Goal: Transaction & Acquisition: Purchase product/service

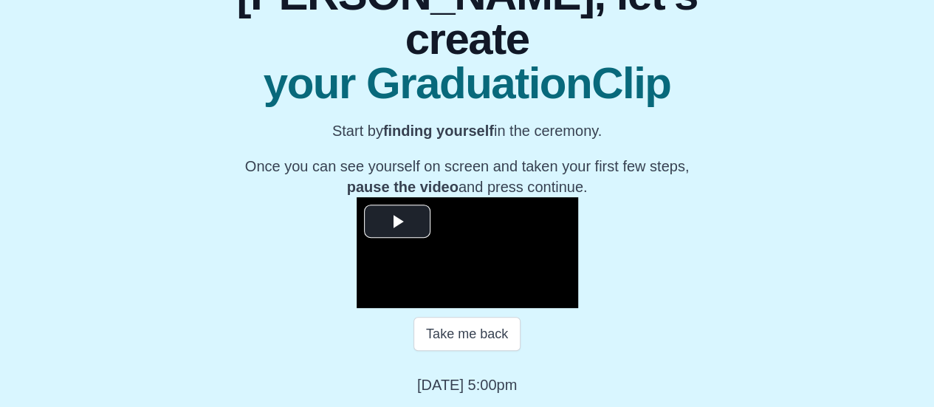
scroll to position [251, 0]
click at [397, 222] on span "Video Player" at bounding box center [397, 222] width 0 height 0
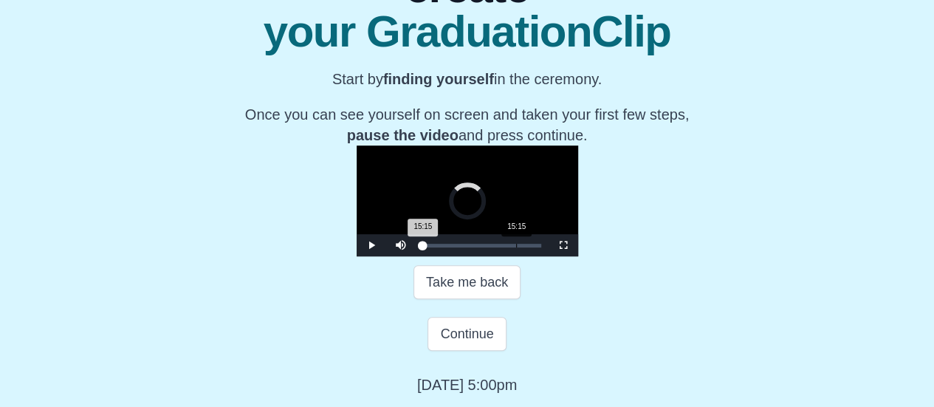
click at [416, 256] on div "Loaded : 0% 15:15 15:15 Progress : 0%" at bounding box center [482, 245] width 133 height 22
drag, startPoint x: 393, startPoint y: 310, endPoint x: 411, endPoint y: 308, distance: 17.9
click at [416, 256] on div "Loaded : 0% 18:09 15:15 Progress : 0%" at bounding box center [482, 245] width 133 height 22
click at [416, 256] on div "Loaded : 0% 18:09 18:09 Progress : 0%" at bounding box center [482, 245] width 133 height 22
click at [416, 256] on div "Loaded : 0% 07:15 07:15 Progress : 0%" at bounding box center [482, 245] width 133 height 22
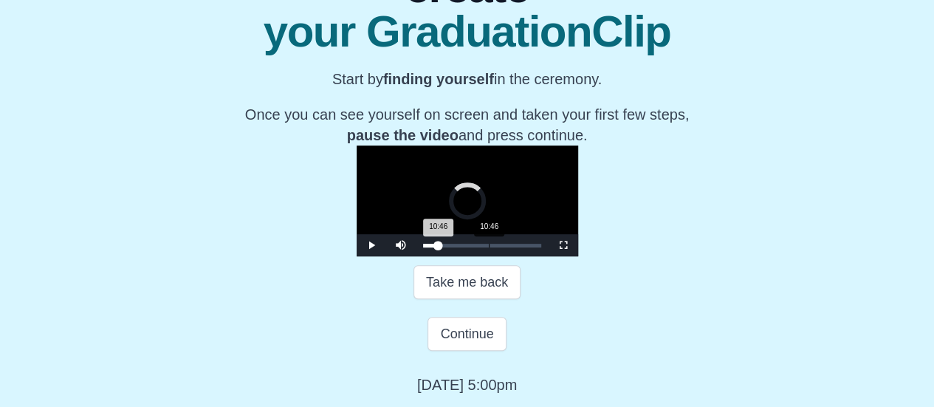
click at [416, 256] on div "Loaded : 0% 10:46 10:46 Progress : 0%" at bounding box center [482, 245] width 133 height 22
click at [535, 247] on div "18:24" at bounding box center [535, 246] width 1 height 4
click at [423, 247] on div "Loaded : 0% 19:29 19:29 Progress : 0%" at bounding box center [482, 246] width 118 height 4
click at [550, 247] on div "20:49" at bounding box center [550, 246] width 1 height 4
click at [423, 247] on div "20:05 Progress : 0%" at bounding box center [443, 246] width 41 height 4
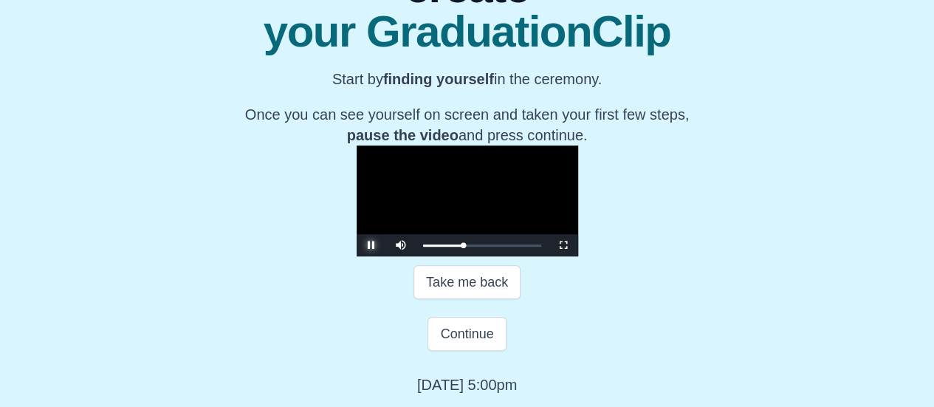
click at [371, 245] on span "Video Player" at bounding box center [371, 245] width 0 height 0
click at [541, 247] on div "19:15" at bounding box center [541, 246] width 1 height 4
click at [371, 245] on span "Video Player" at bounding box center [371, 245] width 0 height 0
click at [478, 351] on button "Continue" at bounding box center [467, 334] width 78 height 34
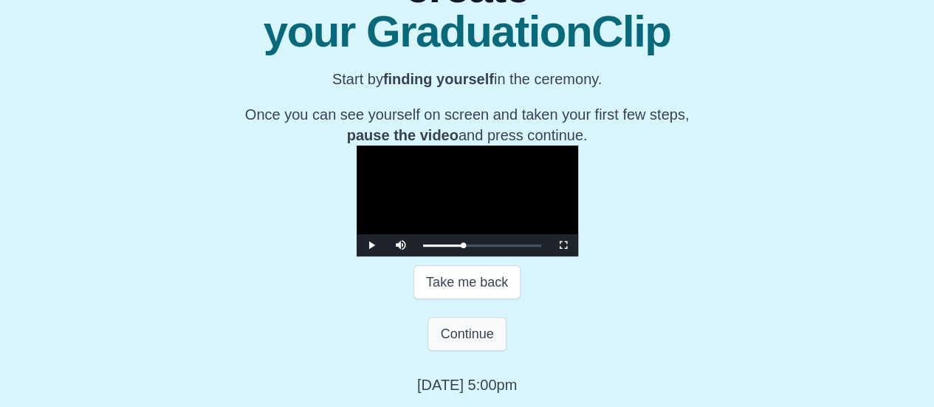
scroll to position [74, 0]
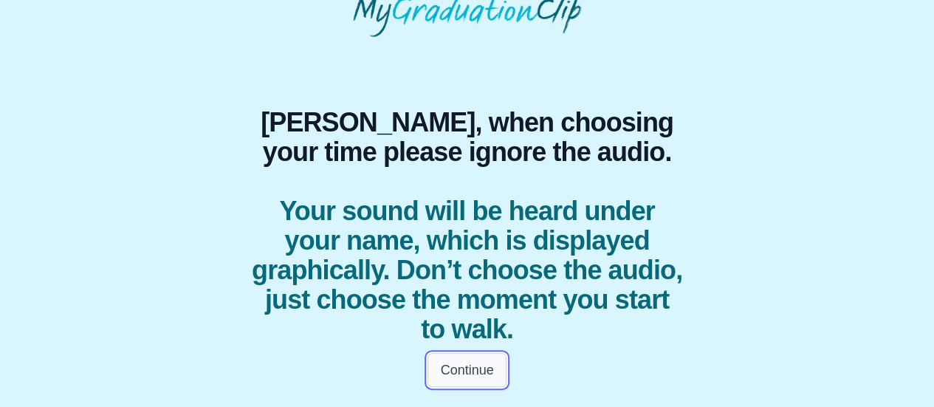
click at [492, 369] on button "Continue" at bounding box center [467, 370] width 78 height 34
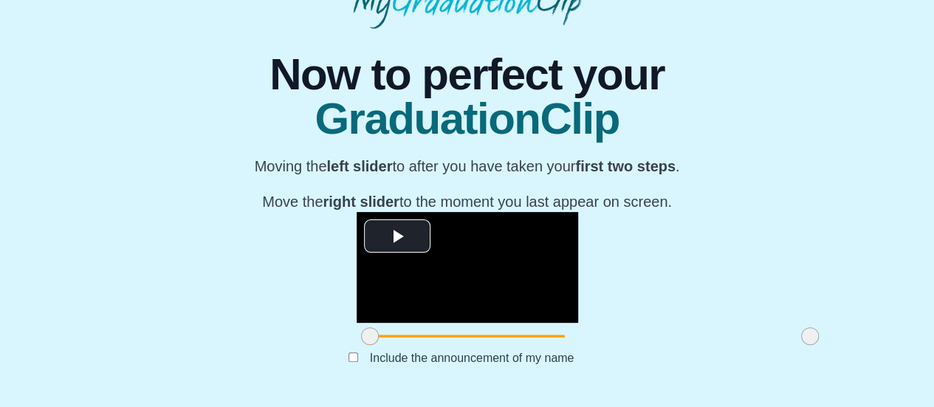
scroll to position [198, 0]
click at [397, 236] on span "Video Player" at bounding box center [397, 236] width 0 height 0
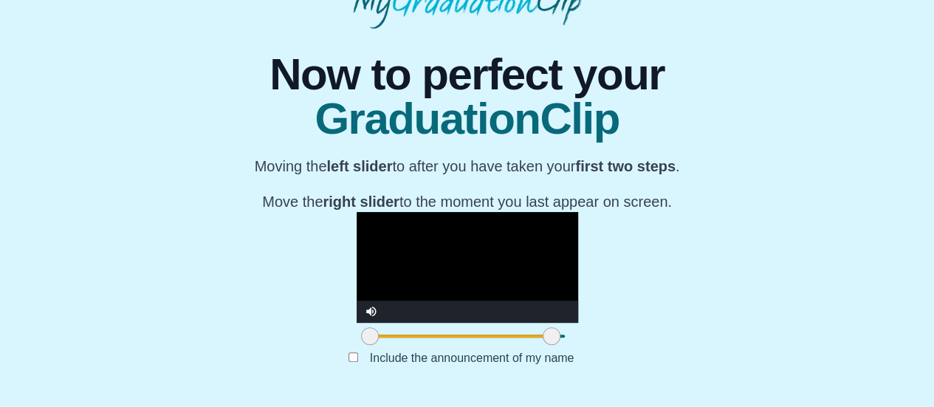
drag, startPoint x: 690, startPoint y: 336, endPoint x: 431, endPoint y: 337, distance: 258.4
click at [543, 337] on span at bounding box center [552, 336] width 18 height 18
drag, startPoint x: 431, startPoint y: 337, endPoint x: 468, endPoint y: 335, distance: 36.9
click at [580, 335] on span at bounding box center [589, 336] width 18 height 18
click at [583, 334] on span at bounding box center [592, 336] width 18 height 18
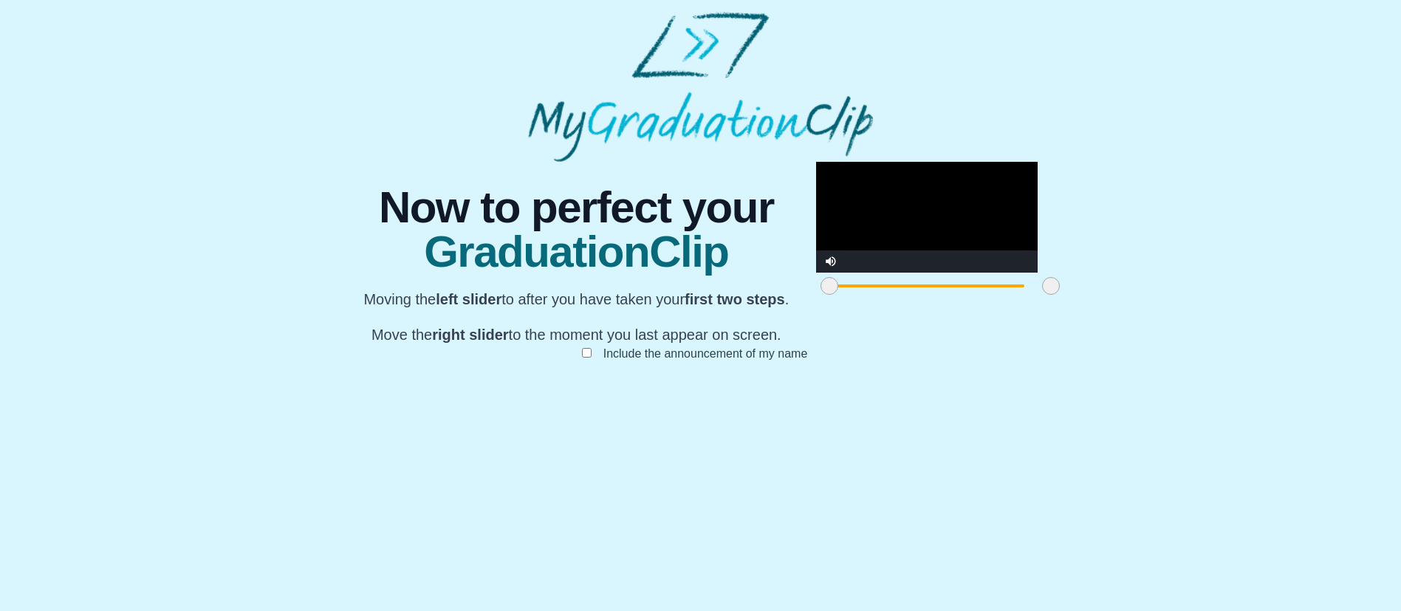
scroll to position [173, 0]
click at [831, 250] on span "Video Player" at bounding box center [831, 250] width 0 height 0
click at [816, 270] on video "Video Player" at bounding box center [927, 217] width 222 height 111
drag, startPoint x: 616, startPoint y: 533, endPoint x: 605, endPoint y: 533, distance: 11.1
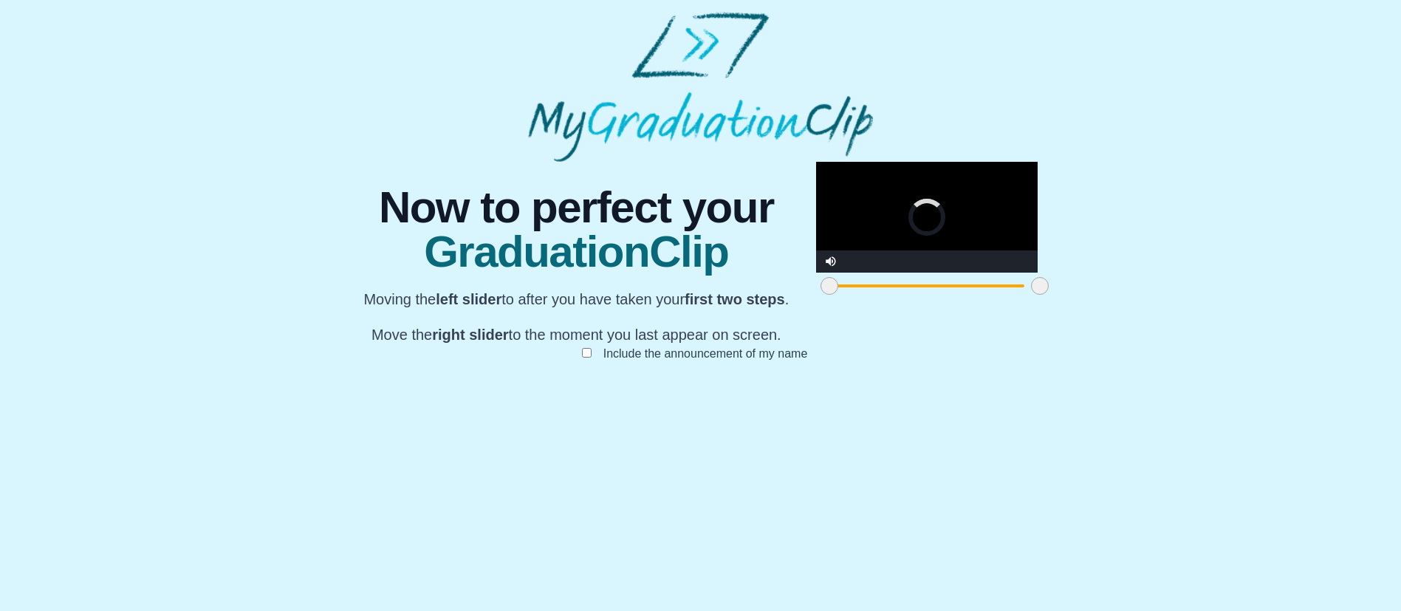
click at [944, 295] on span at bounding box center [1040, 286] width 18 height 18
drag, startPoint x: 605, startPoint y: 533, endPoint x: 594, endPoint y: 535, distance: 11.2
click at [944, 295] on span at bounding box center [1031, 286] width 18 height 18
click at [816, 272] on video "Video Player" at bounding box center [927, 217] width 222 height 111
click at [944, 295] on span at bounding box center [1022, 286] width 18 height 18
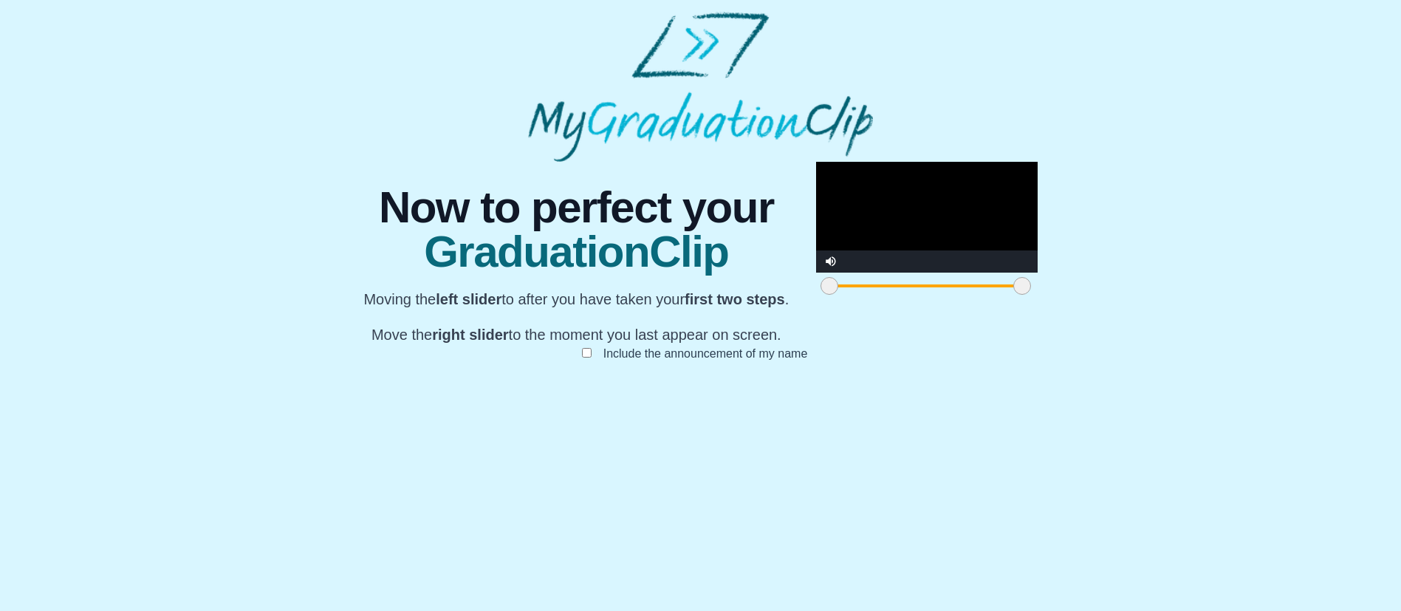
click at [816, 272] on video "Video Player" at bounding box center [927, 217] width 222 height 111
click at [816, 299] on div at bounding box center [829, 285] width 27 height 27
drag, startPoint x: 399, startPoint y: 534, endPoint x: 538, endPoint y: 546, distance: 140.1
click at [944, 295] on span at bounding box center [967, 286] width 18 height 18
drag, startPoint x: 538, startPoint y: 546, endPoint x: 577, endPoint y: 546, distance: 39.1
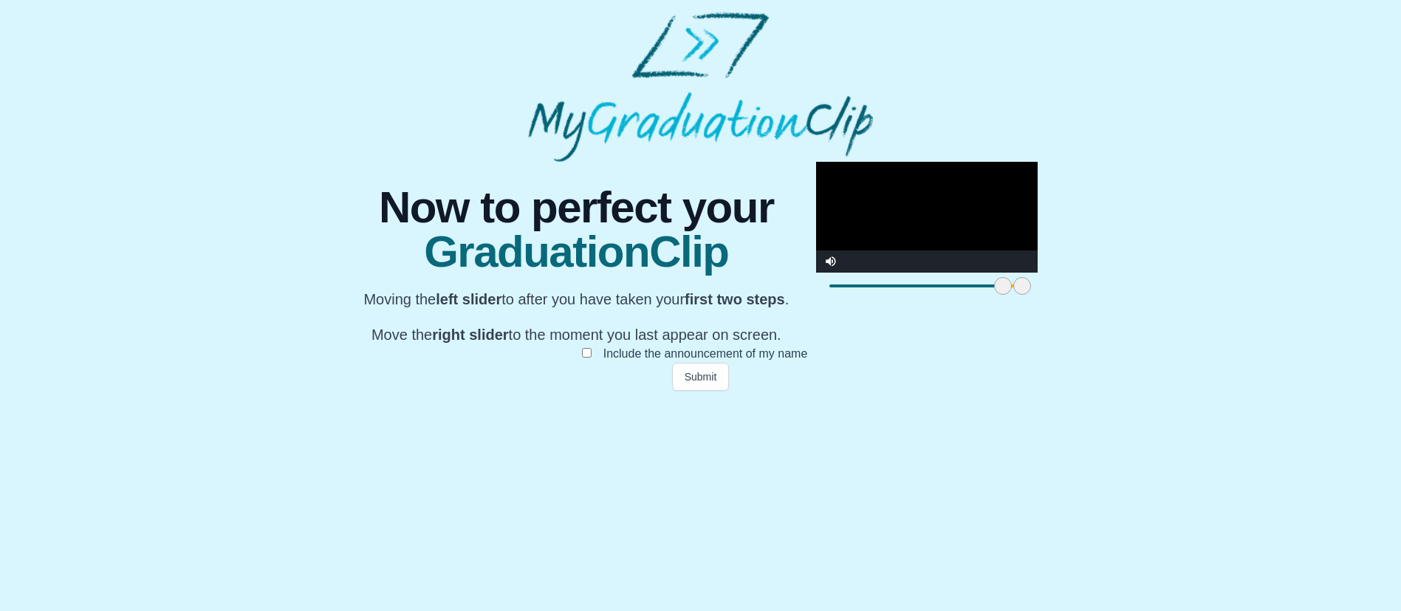
click at [944, 295] on span at bounding box center [1003, 286] width 18 height 18
click at [816, 272] on video "Video Player" at bounding box center [927, 217] width 222 height 111
drag, startPoint x: 591, startPoint y: 539, endPoint x: 750, endPoint y: 528, distance: 159.1
click at [944, 299] on div at bounding box center [1178, 285] width 27 height 27
drag, startPoint x: 750, startPoint y: 535, endPoint x: 887, endPoint y: 544, distance: 136.9
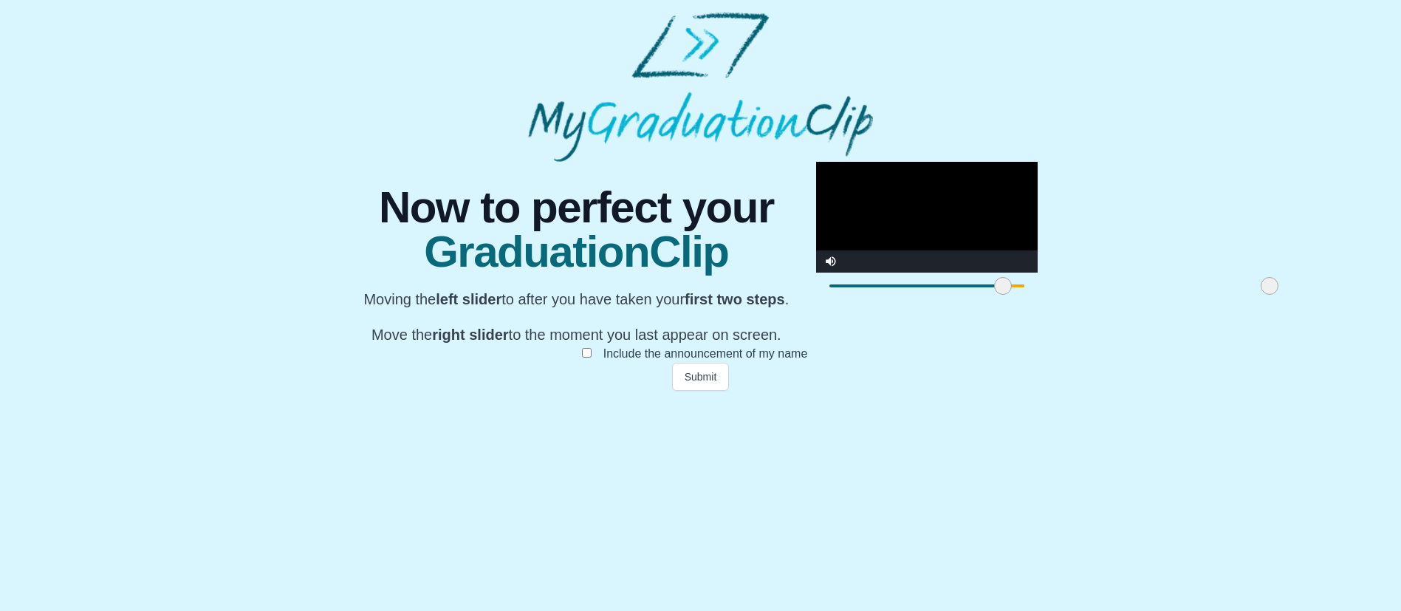
click at [887, 299] on div at bounding box center [927, 285] width 222 height 27
drag, startPoint x: 834, startPoint y: 532, endPoint x: 899, endPoint y: 529, distance: 65.8
click at [899, 299] on div at bounding box center [927, 285] width 222 height 27
drag, startPoint x: 834, startPoint y: 537, endPoint x: 882, endPoint y: 533, distance: 48.9
click at [882, 299] on div at bounding box center [927, 285] width 222 height 27
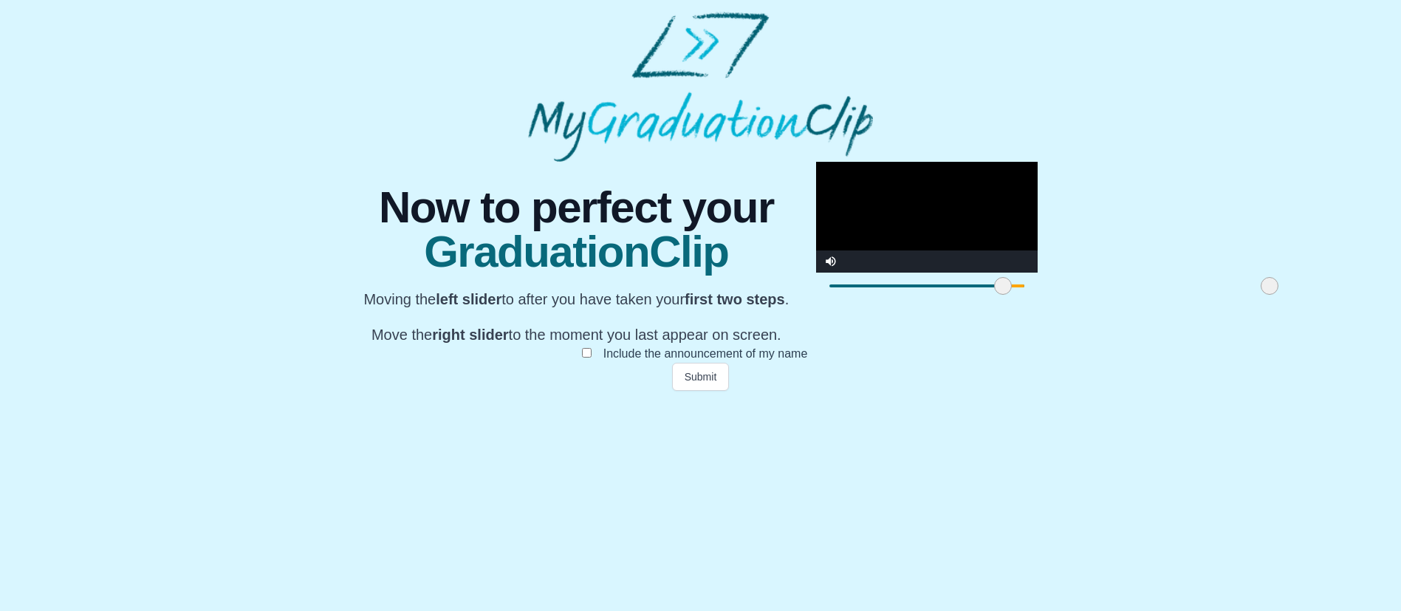
drag, startPoint x: 837, startPoint y: 535, endPoint x: 899, endPoint y: 535, distance: 62.0
click at [899, 299] on div at bounding box center [927, 285] width 222 height 27
click at [816, 272] on video "Video Player" at bounding box center [927, 217] width 222 height 111
click at [944, 295] on span at bounding box center [1005, 286] width 18 height 18
click at [816, 272] on video "Video Player" at bounding box center [927, 217] width 222 height 111
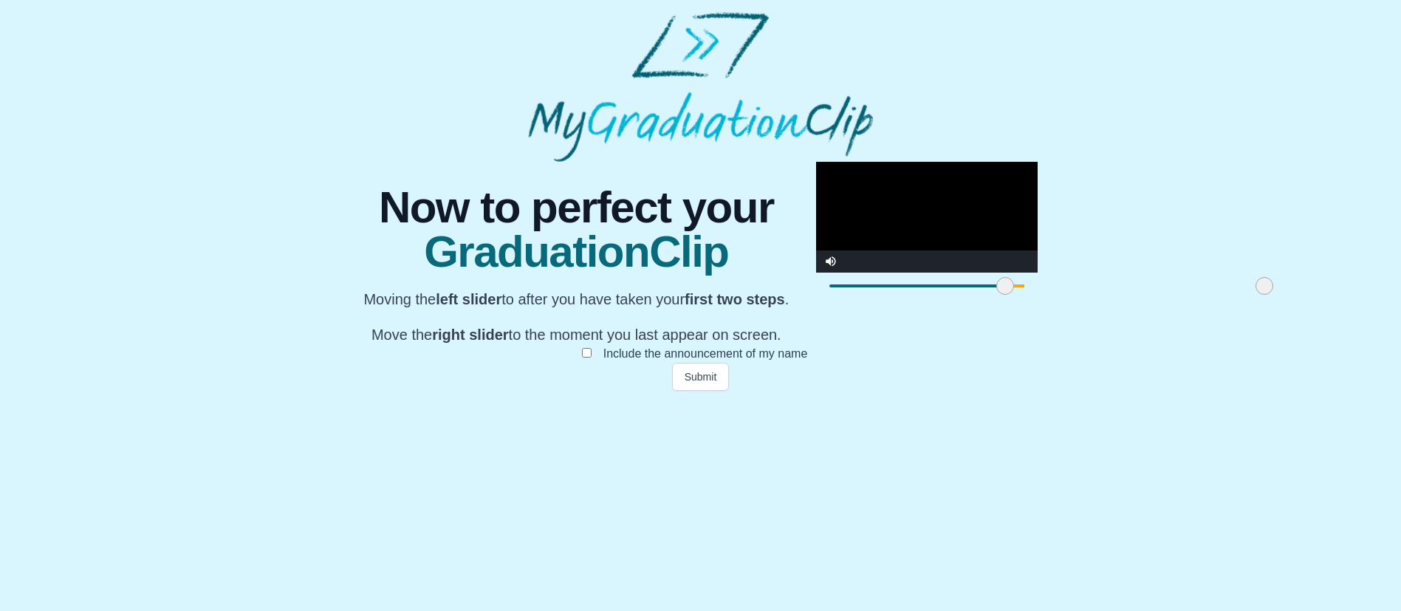
click at [944, 295] on span at bounding box center [1264, 286] width 18 height 18
drag, startPoint x: 835, startPoint y: 538, endPoint x: 874, endPoint y: 538, distance: 39.1
click at [874, 299] on div at bounding box center [927, 285] width 222 height 27
click at [816, 272] on video "Video Player" at bounding box center [927, 217] width 222 height 111
click at [944, 295] on span at bounding box center [1005, 286] width 18 height 18
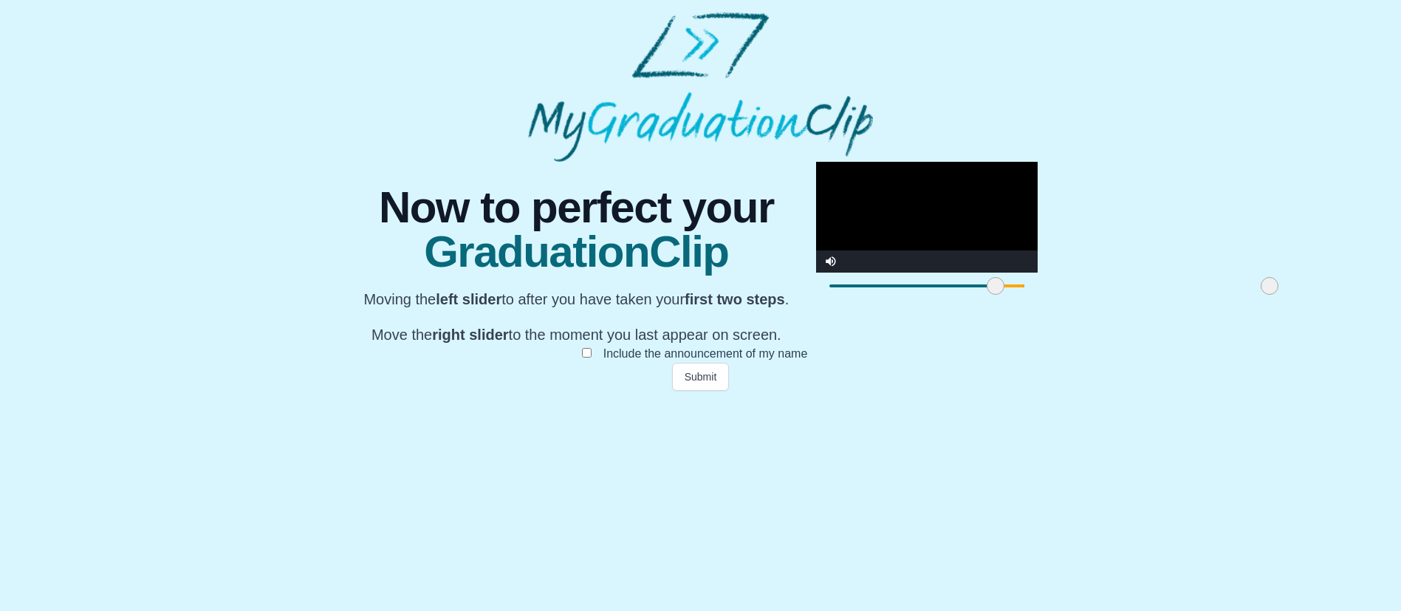
drag, startPoint x: 567, startPoint y: 539, endPoint x: 557, endPoint y: 539, distance: 9.6
click at [944, 295] on span at bounding box center [996, 286] width 18 height 18
click at [816, 272] on video "Video Player" at bounding box center [927, 217] width 222 height 111
click at [944, 295] on span at bounding box center [992, 286] width 18 height 18
click at [816, 272] on video "Video Player" at bounding box center [927, 217] width 222 height 111
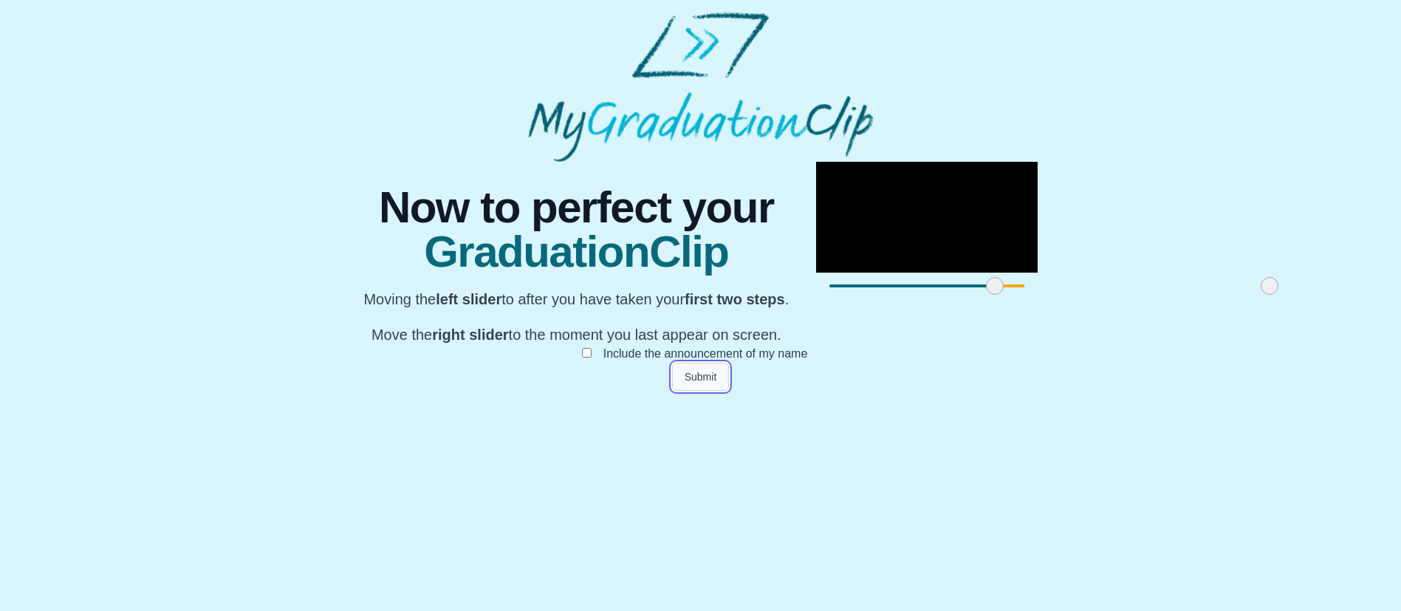
click at [715, 391] on button "Submit" at bounding box center [701, 377] width 58 height 28
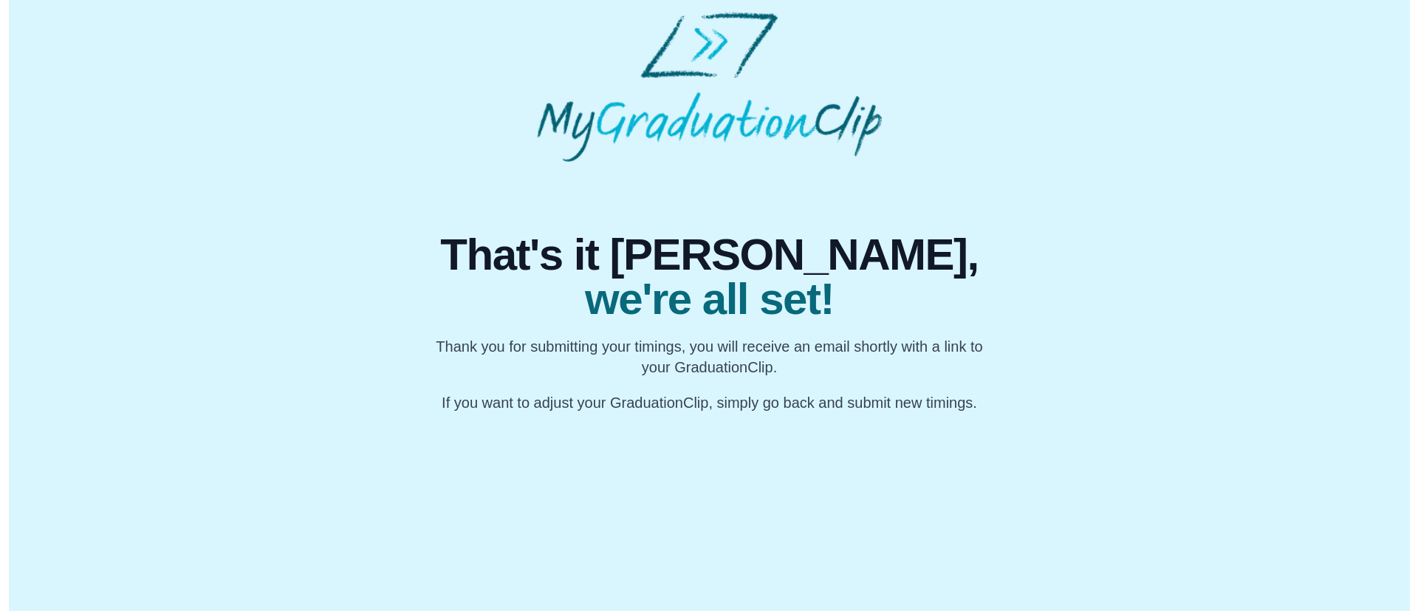
scroll to position [0, 0]
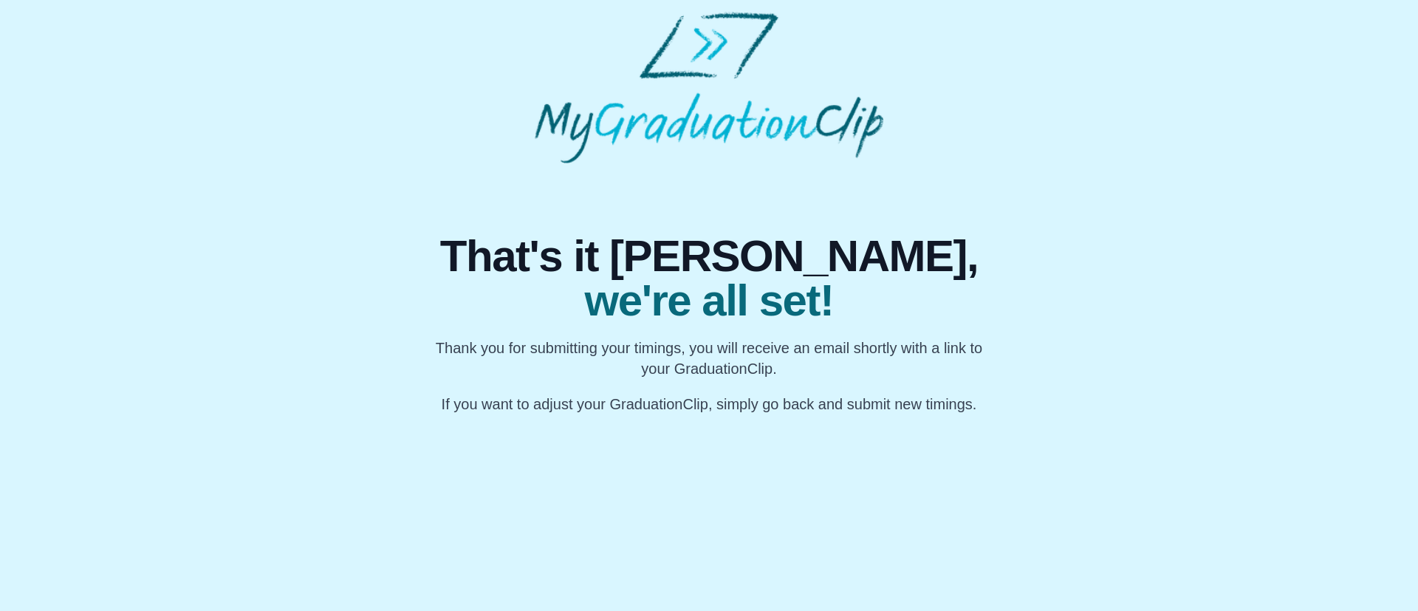
click at [944, 377] on div "That's it Jagruti, we're all set! Thank you for submitting your timings, you wi…" at bounding box center [709, 288] width 1394 height 251
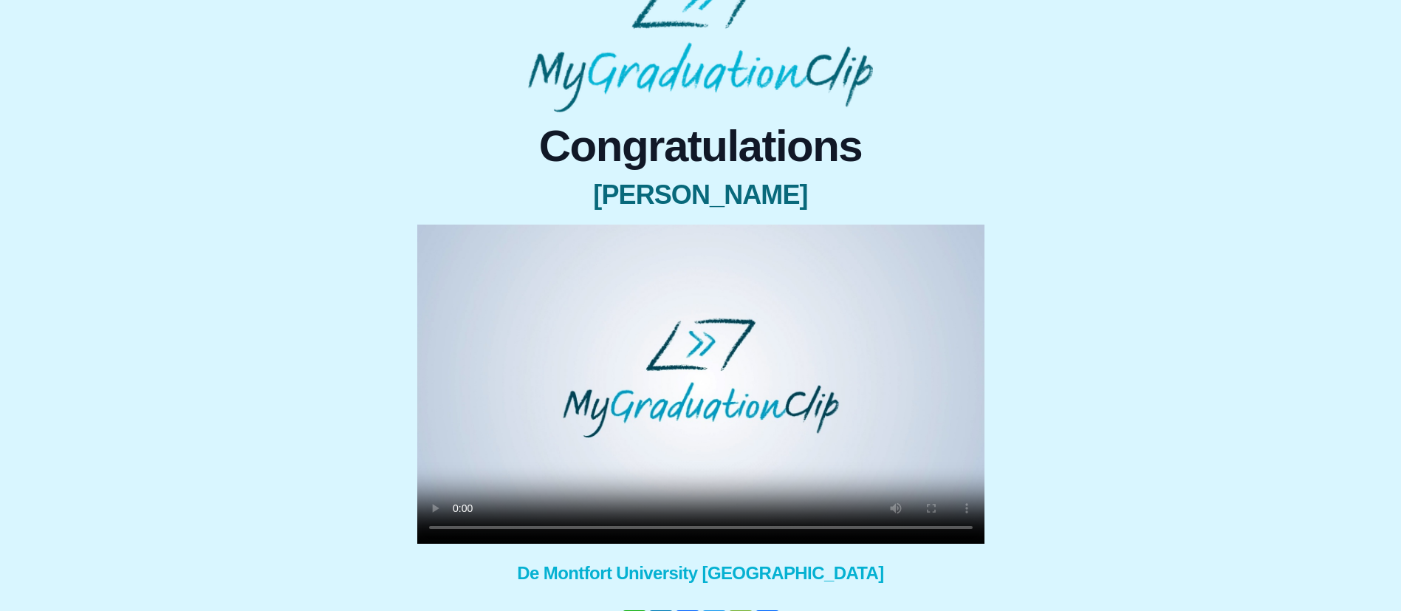
scroll to position [61, 0]
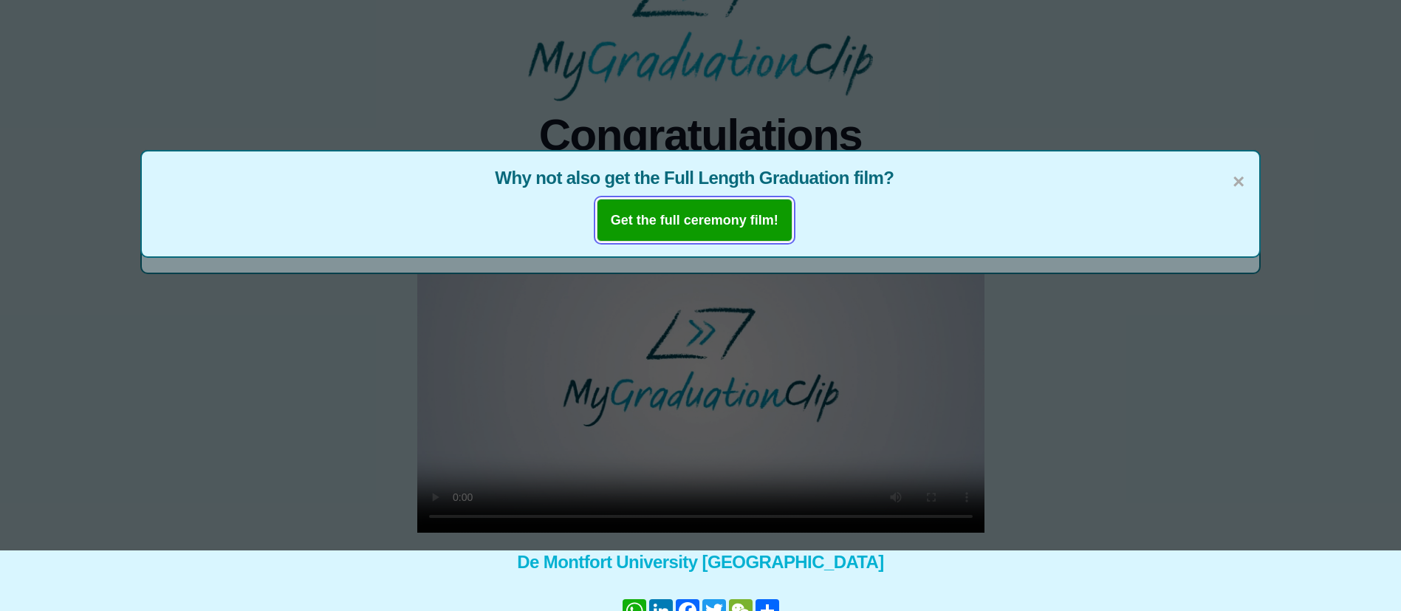
click at [715, 219] on b "Get the full ceremony film!" at bounding box center [695, 220] width 168 height 15
click at [1236, 169] on span "×" at bounding box center [1238, 181] width 12 height 31
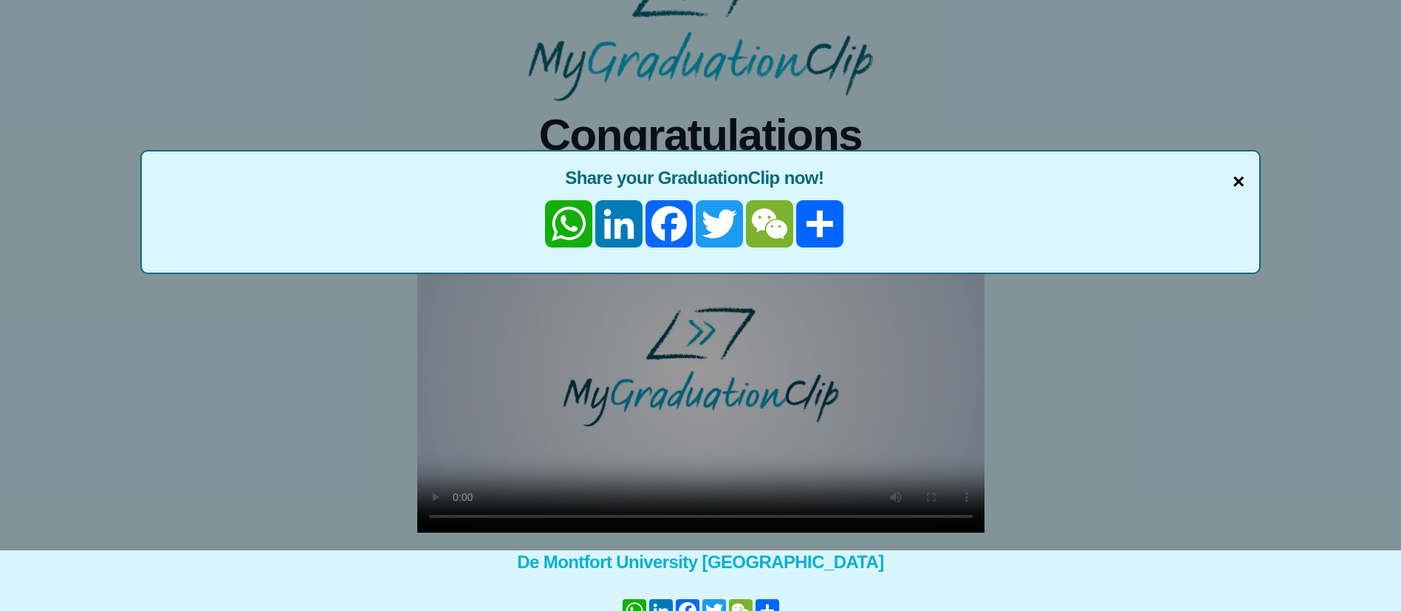
click at [1242, 188] on span "×" at bounding box center [1238, 181] width 12 height 31
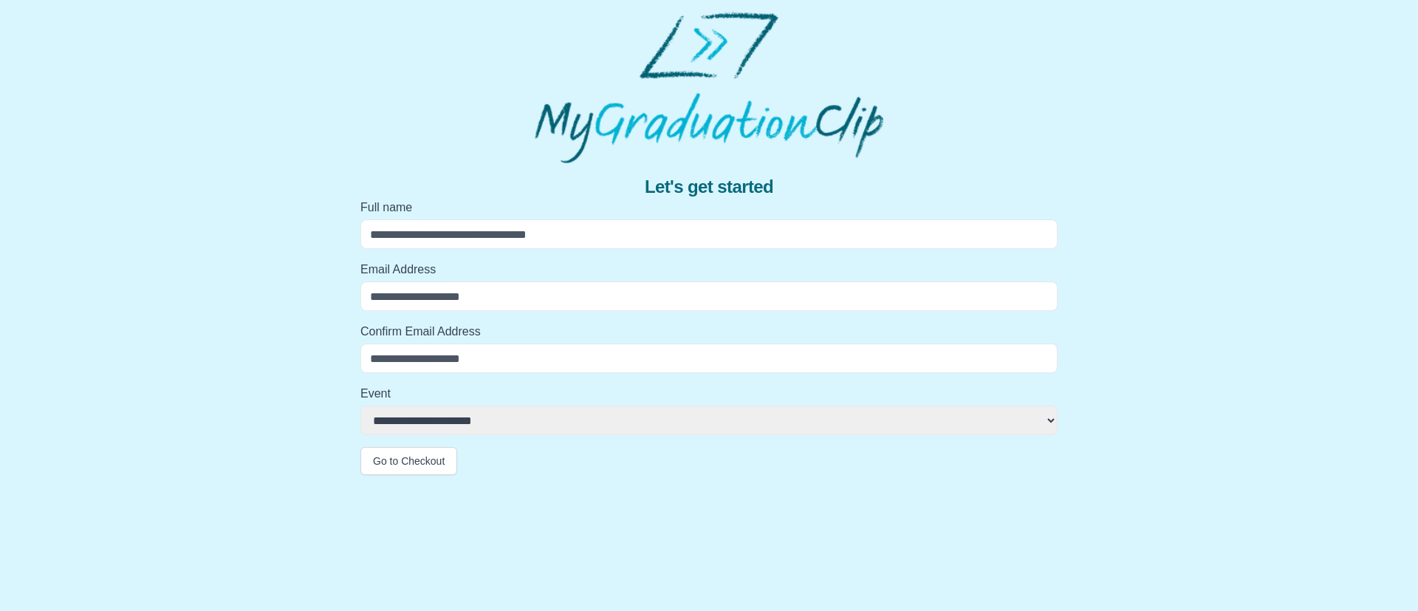
click at [682, 224] on input "Full name" at bounding box center [708, 234] width 697 height 30
type input "**********"
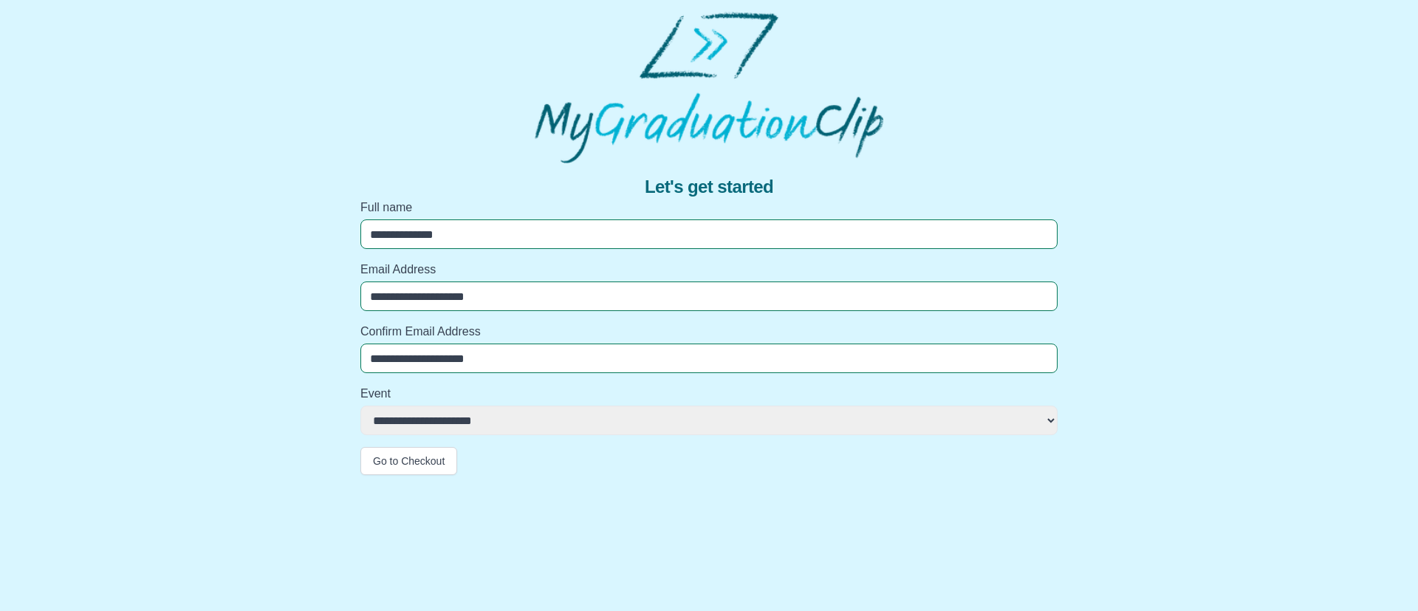
click at [554, 222] on input "**********" at bounding box center [708, 234] width 697 height 30
click at [445, 417] on select "**********" at bounding box center [708, 420] width 697 height 30
select select "**********"
click at [360, 405] on select "**********" at bounding box center [708, 420] width 697 height 30
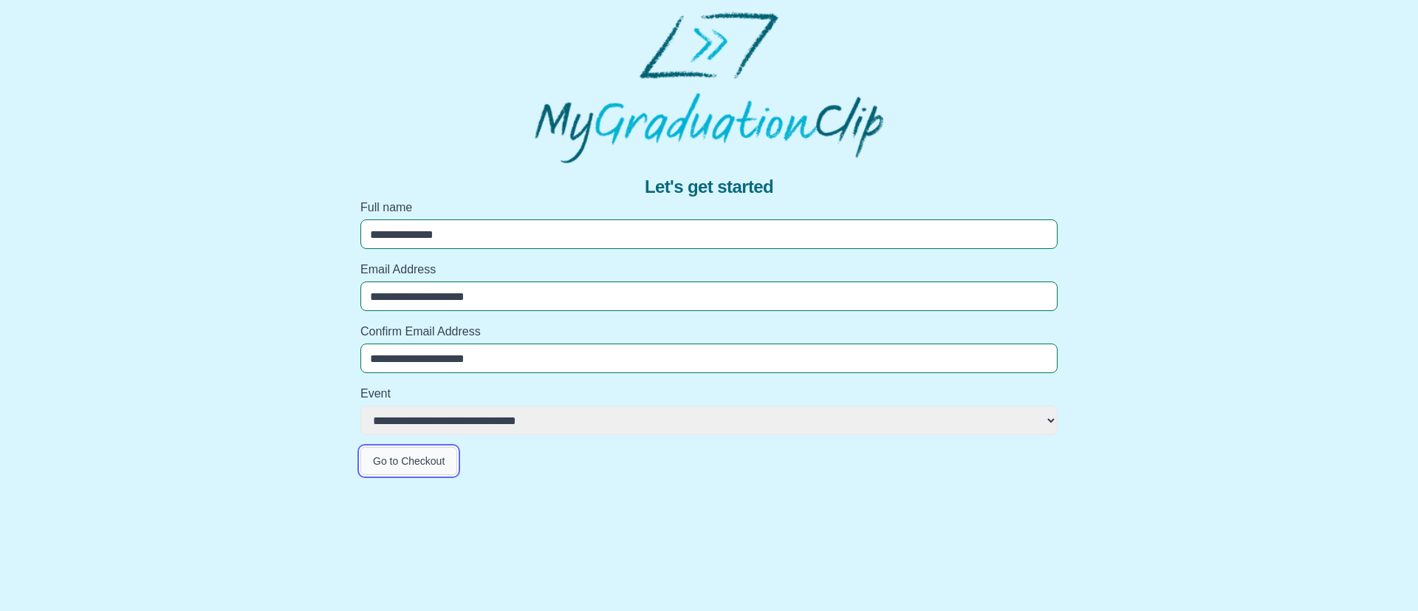
click at [398, 466] on button "Go to Checkout" at bounding box center [408, 461] width 97 height 28
